Goal: Transaction & Acquisition: Purchase product/service

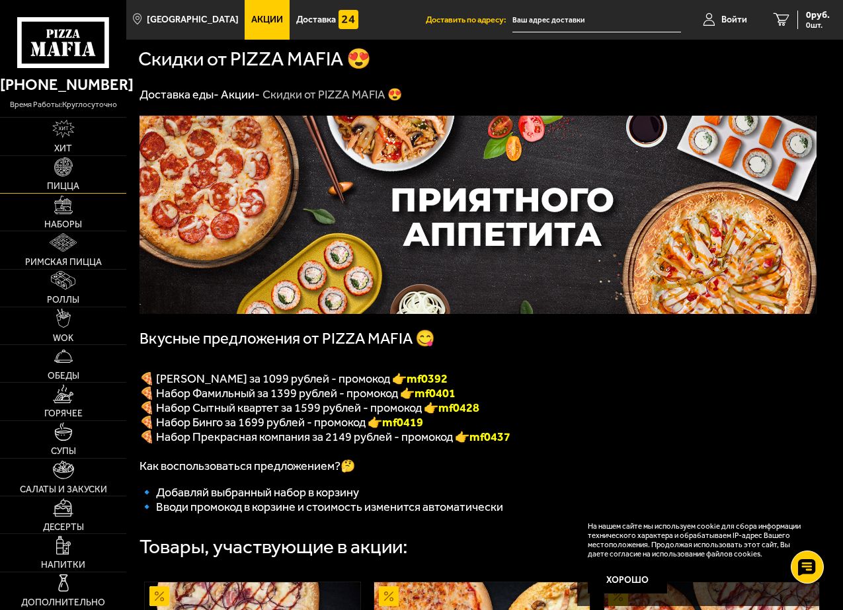
click at [66, 176] on img at bounding box center [63, 166] width 19 height 19
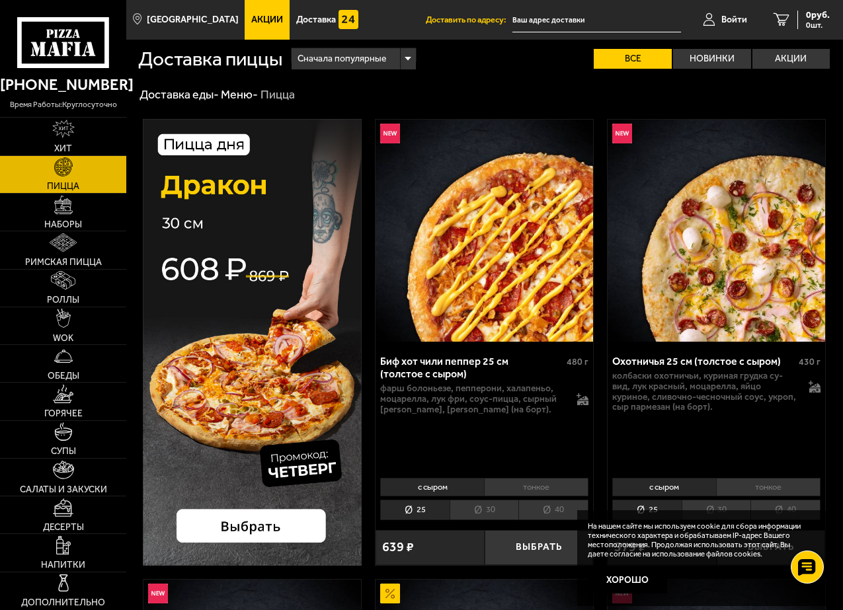
click at [556, 506] on li "40" at bounding box center [553, 510] width 70 height 21
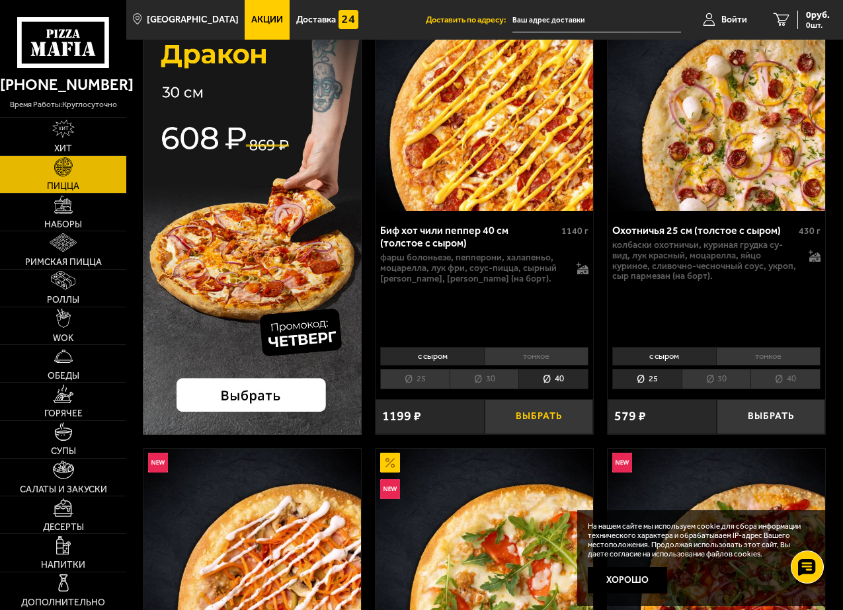
scroll to position [132, 0]
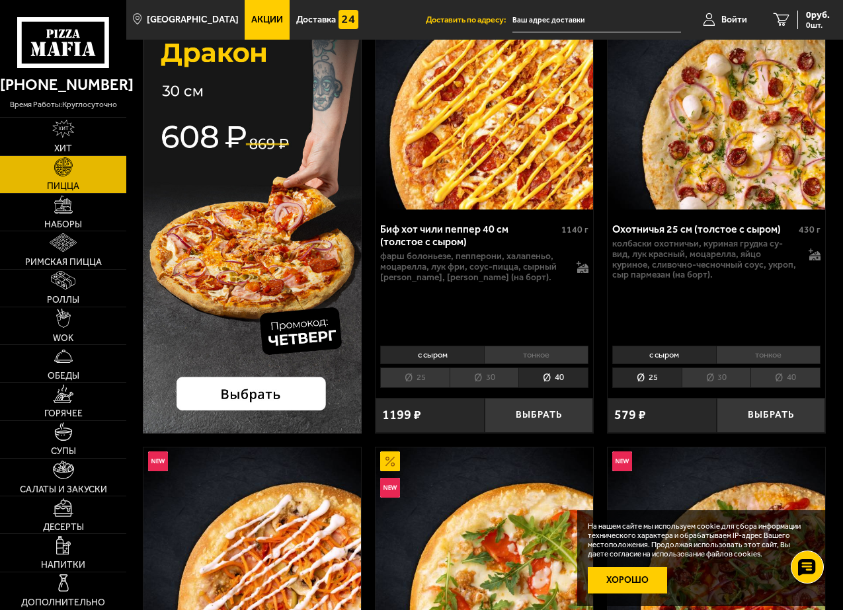
click at [612, 575] on button "Хорошо" at bounding box center [627, 580] width 79 height 26
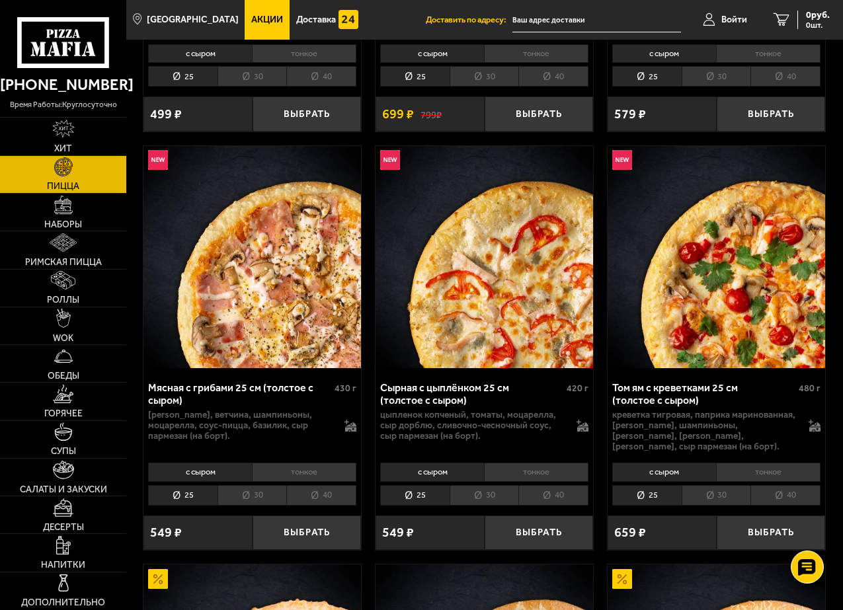
scroll to position [926, 0]
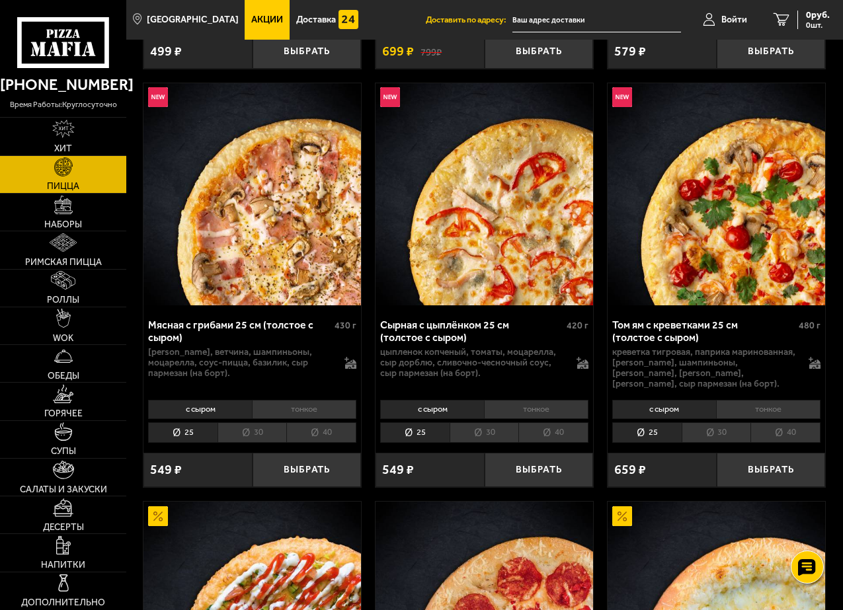
click at [511, 400] on li "тонкое" at bounding box center [536, 409] width 104 height 19
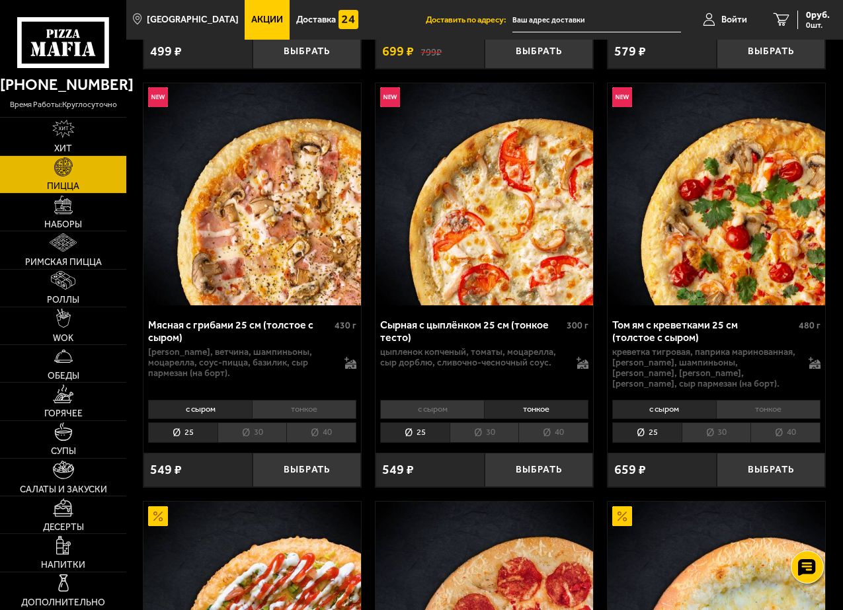
click at [557, 423] on li "40" at bounding box center [553, 433] width 70 height 21
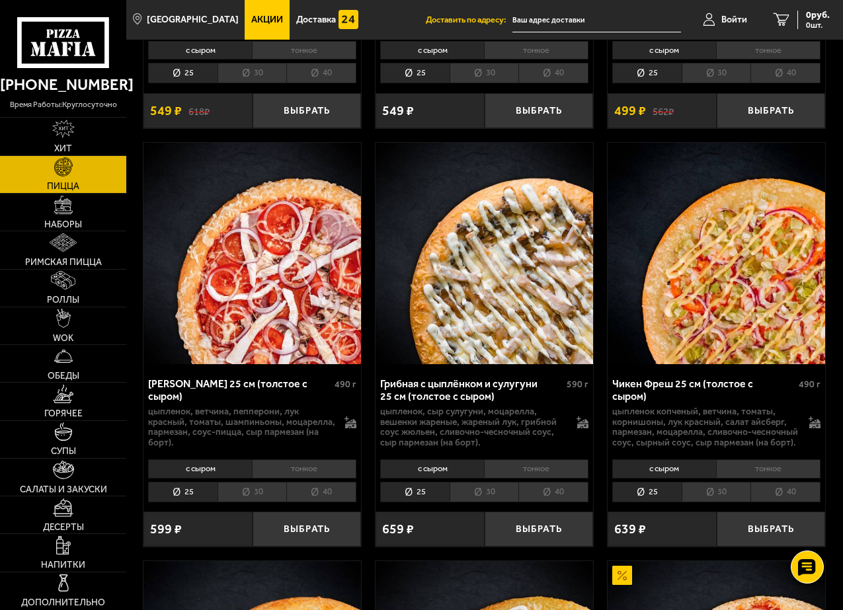
scroll to position [1719, 0]
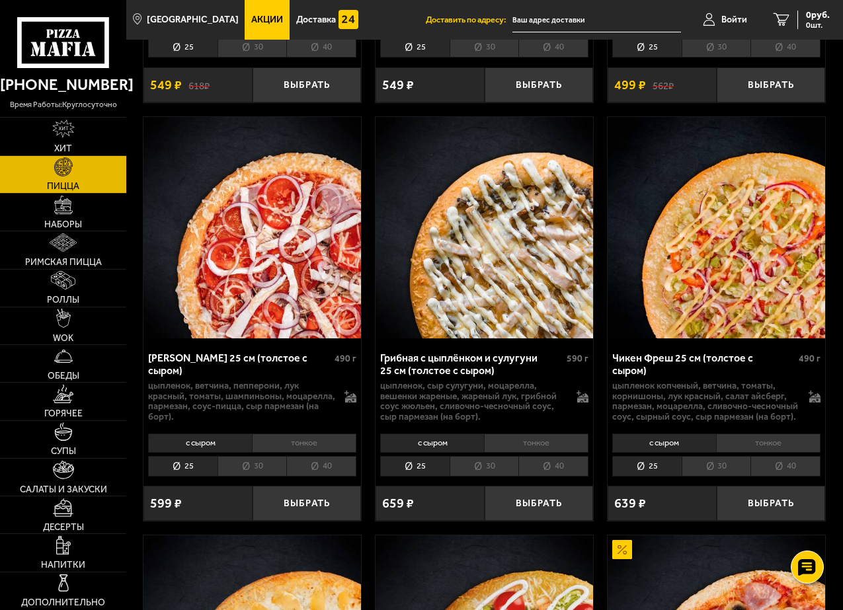
click at [764, 438] on li "тонкое" at bounding box center [768, 443] width 104 height 19
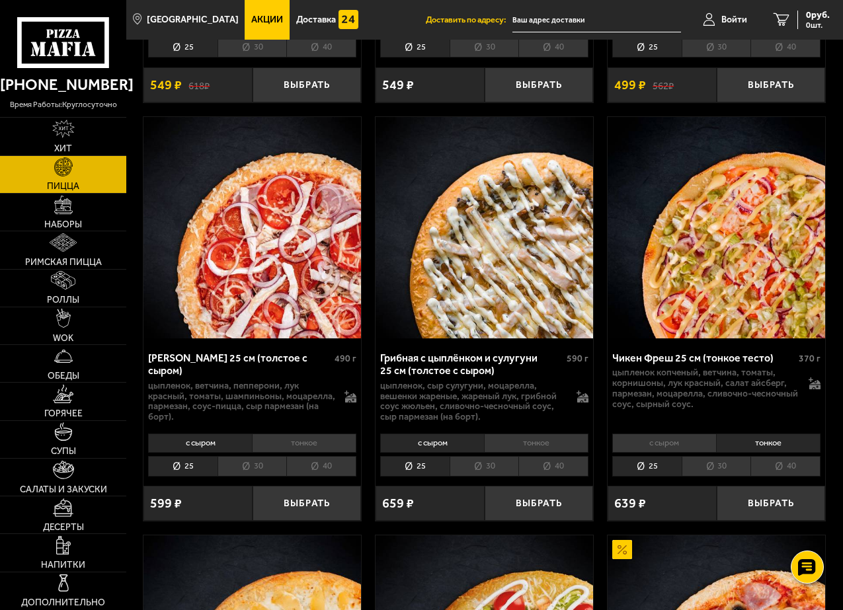
click at [772, 460] on li "40" at bounding box center [786, 466] width 70 height 21
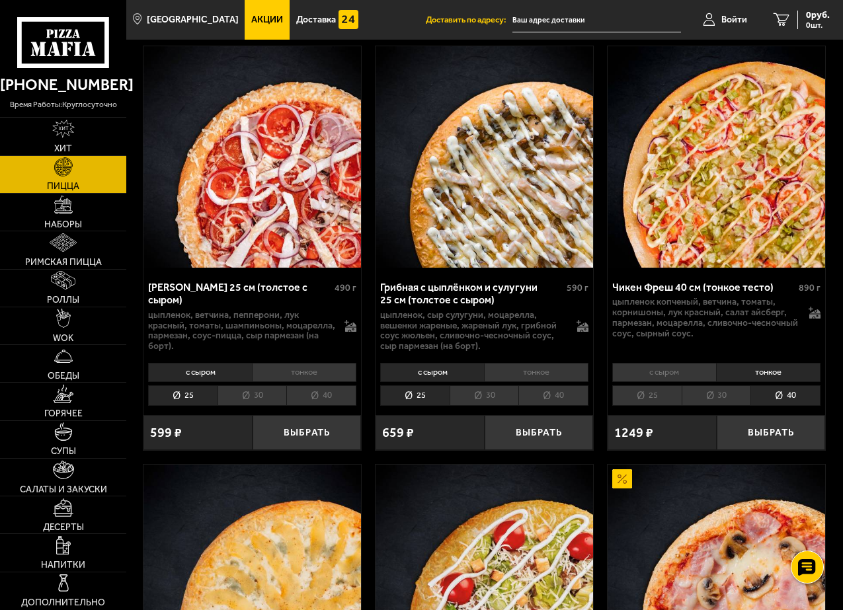
scroll to position [1587, 0]
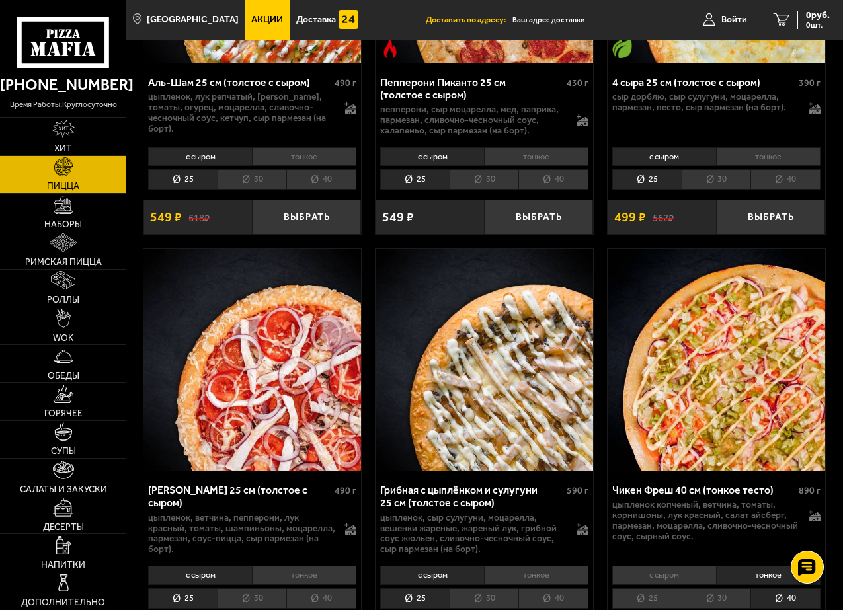
click at [72, 282] on img at bounding box center [63, 280] width 24 height 19
